Goal: Transaction & Acquisition: Purchase product/service

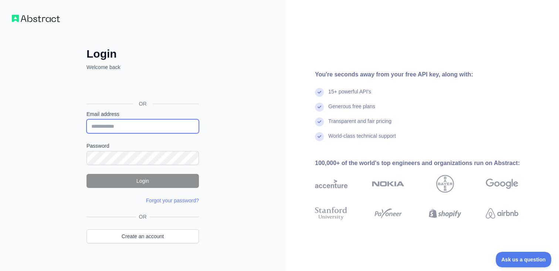
click at [168, 127] on input "Email address" at bounding box center [142, 126] width 112 height 14
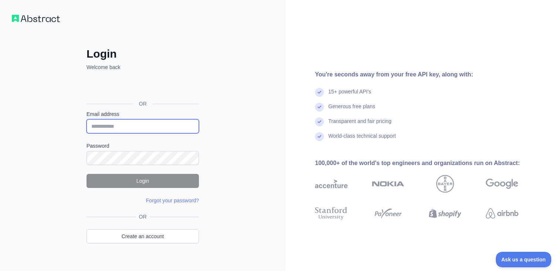
click at [168, 127] on input "Email address" at bounding box center [142, 126] width 112 height 14
click at [180, 200] on link "Forgot your password?" at bounding box center [172, 201] width 53 height 6
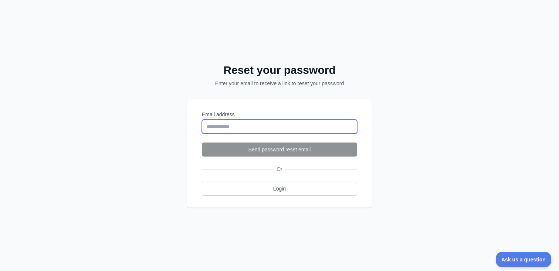
click at [239, 124] on input "Email address" at bounding box center [279, 127] width 155 height 14
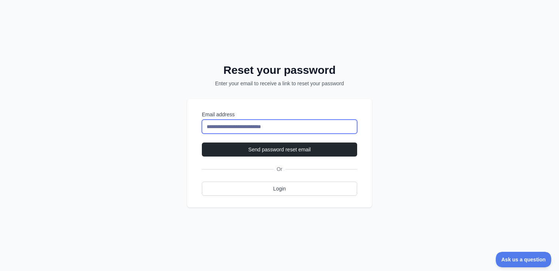
type input "**********"
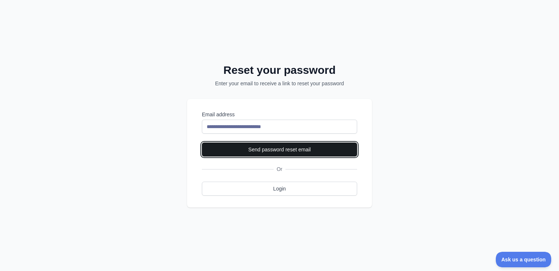
click at [303, 147] on button "Send password reset email" at bounding box center [279, 150] width 155 height 14
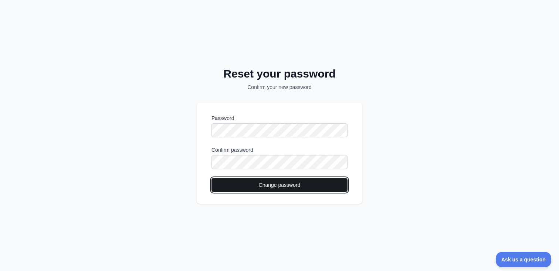
click at [295, 187] on button "Change password" at bounding box center [279, 185] width 136 height 14
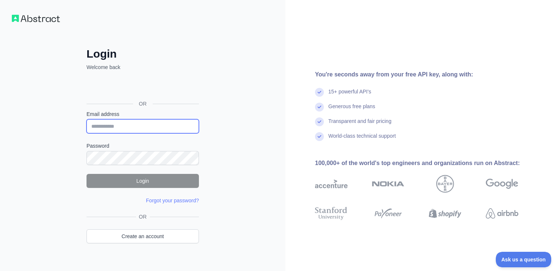
type input "**********"
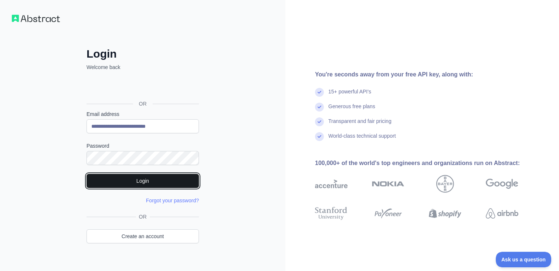
click at [132, 177] on button "Login" at bounding box center [142, 181] width 112 height 14
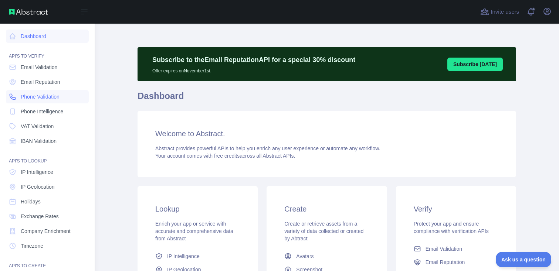
scroll to position [69, 0]
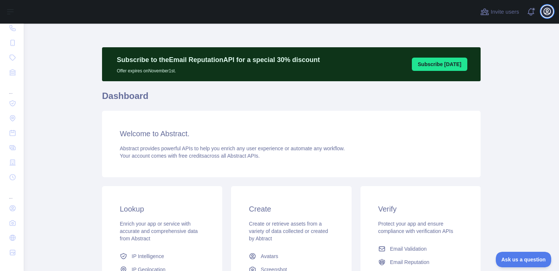
click at [547, 12] on icon "button" at bounding box center [546, 11] width 9 height 9
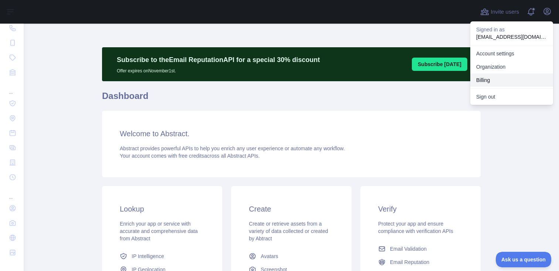
click at [499, 82] on button "Billing" at bounding box center [511, 80] width 83 height 13
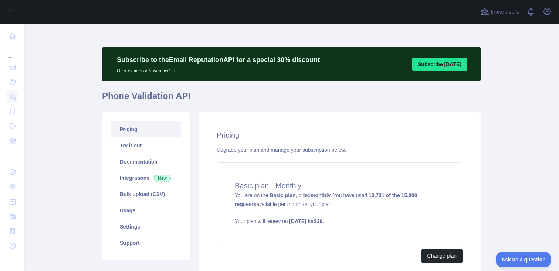
scroll to position [64, 0]
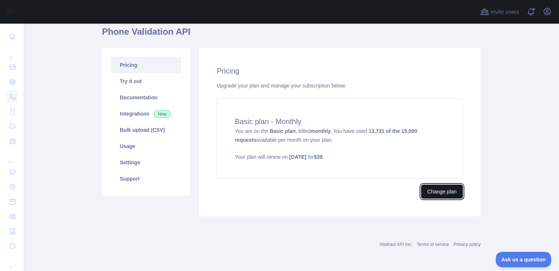
click at [436, 190] on button "Change plan" at bounding box center [442, 192] width 42 height 14
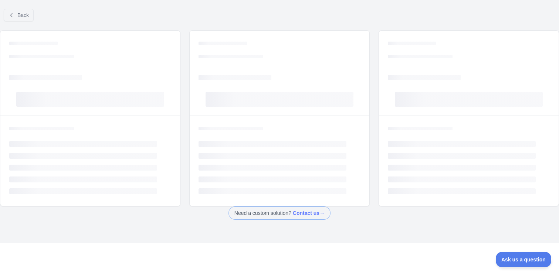
scroll to position [44, 0]
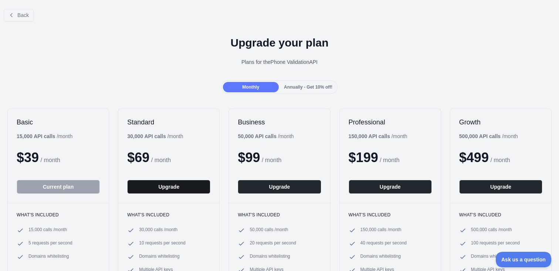
click at [199, 189] on button "Upgrade" at bounding box center [168, 187] width 83 height 14
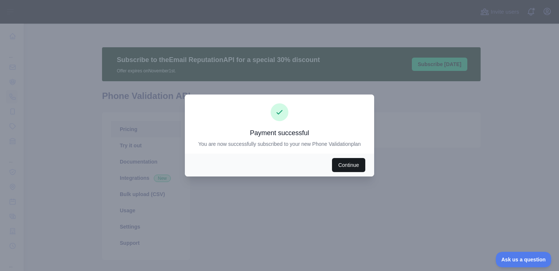
click at [346, 165] on button "Continue" at bounding box center [348, 165] width 33 height 14
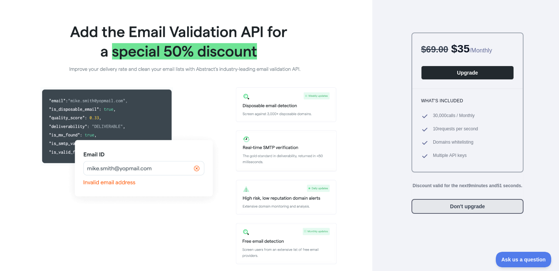
click at [502, 214] on button "Don't upgrade" at bounding box center [467, 206] width 112 height 15
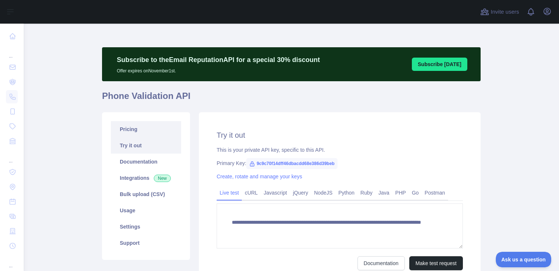
click at [151, 133] on link "Pricing" at bounding box center [146, 129] width 70 height 16
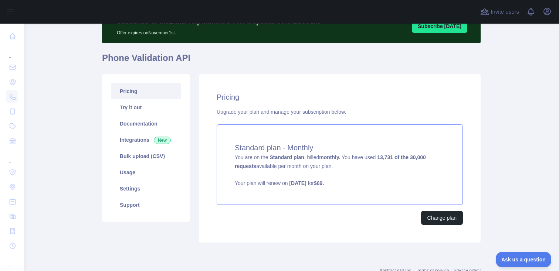
scroll to position [45, 0]
